Goal: Navigation & Orientation: Find specific page/section

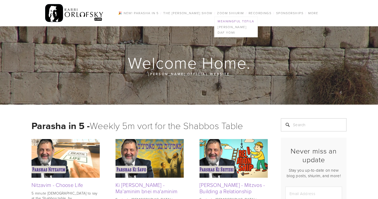
click at [234, 22] on link "Meaningful Tefila" at bounding box center [236, 21] width 43 height 6
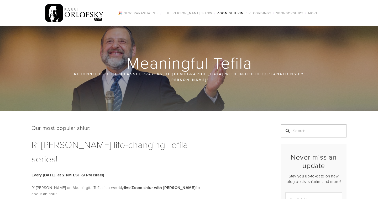
click at [76, 15] on img at bounding box center [74, 13] width 59 height 20
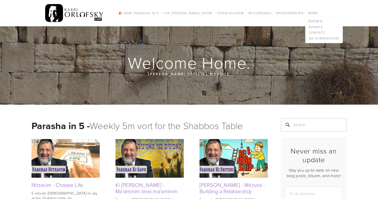
click at [313, 22] on link "Events" at bounding box center [324, 21] width 37 height 6
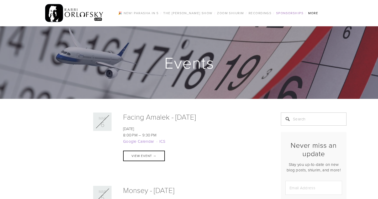
click at [298, 13] on link "Sponsorships" at bounding box center [290, 13] width 30 height 7
